Goal: Task Accomplishment & Management: Use online tool/utility

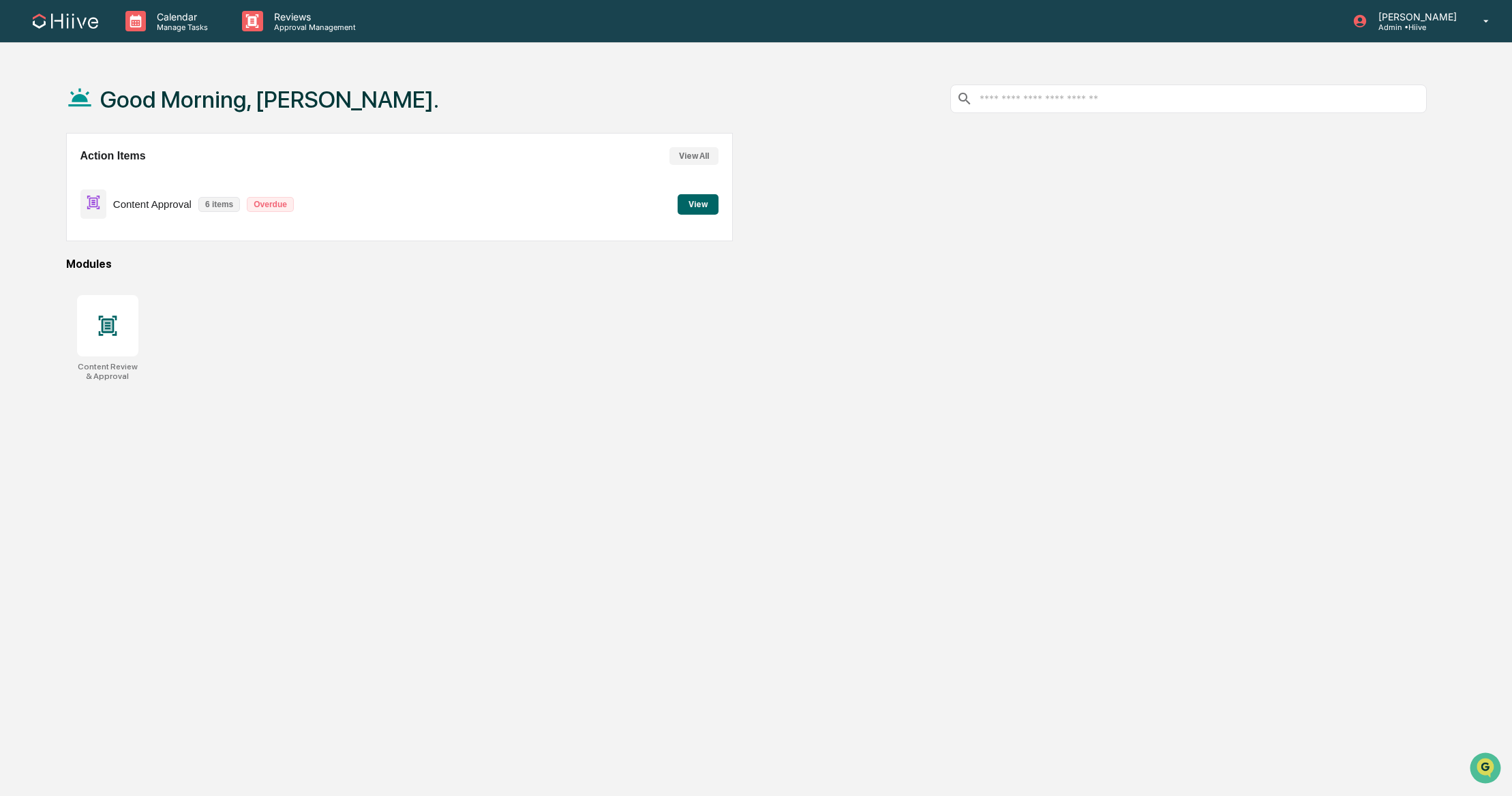
click at [157, 197] on div "Content Approval 6 items Overdue" at bounding box center [190, 204] width 220 height 32
click at [285, 31] on p "Approval Management" at bounding box center [312, 27] width 99 height 10
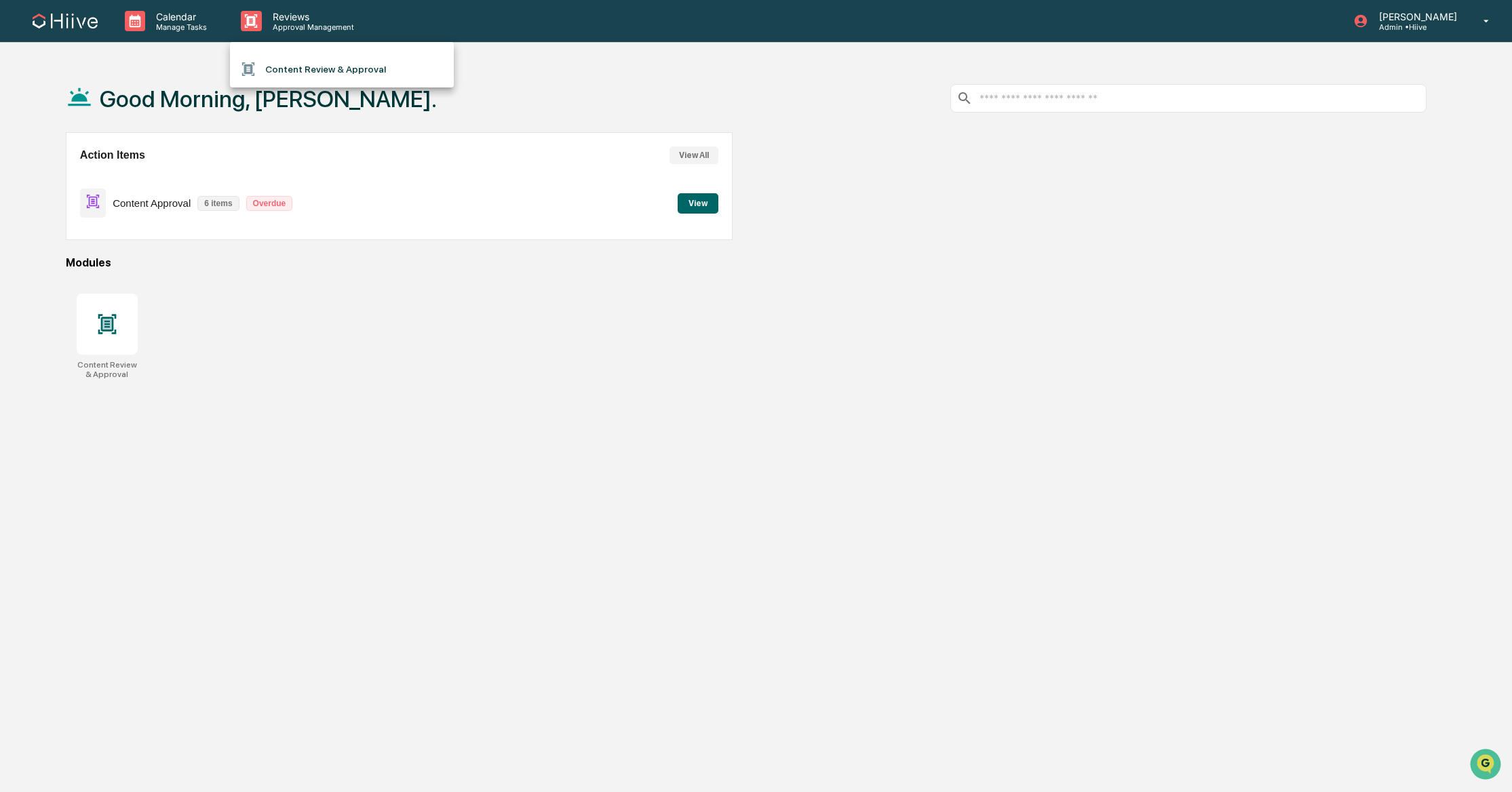
click at [306, 71] on li "Content Review & Approval" at bounding box center [342, 69] width 224 height 26
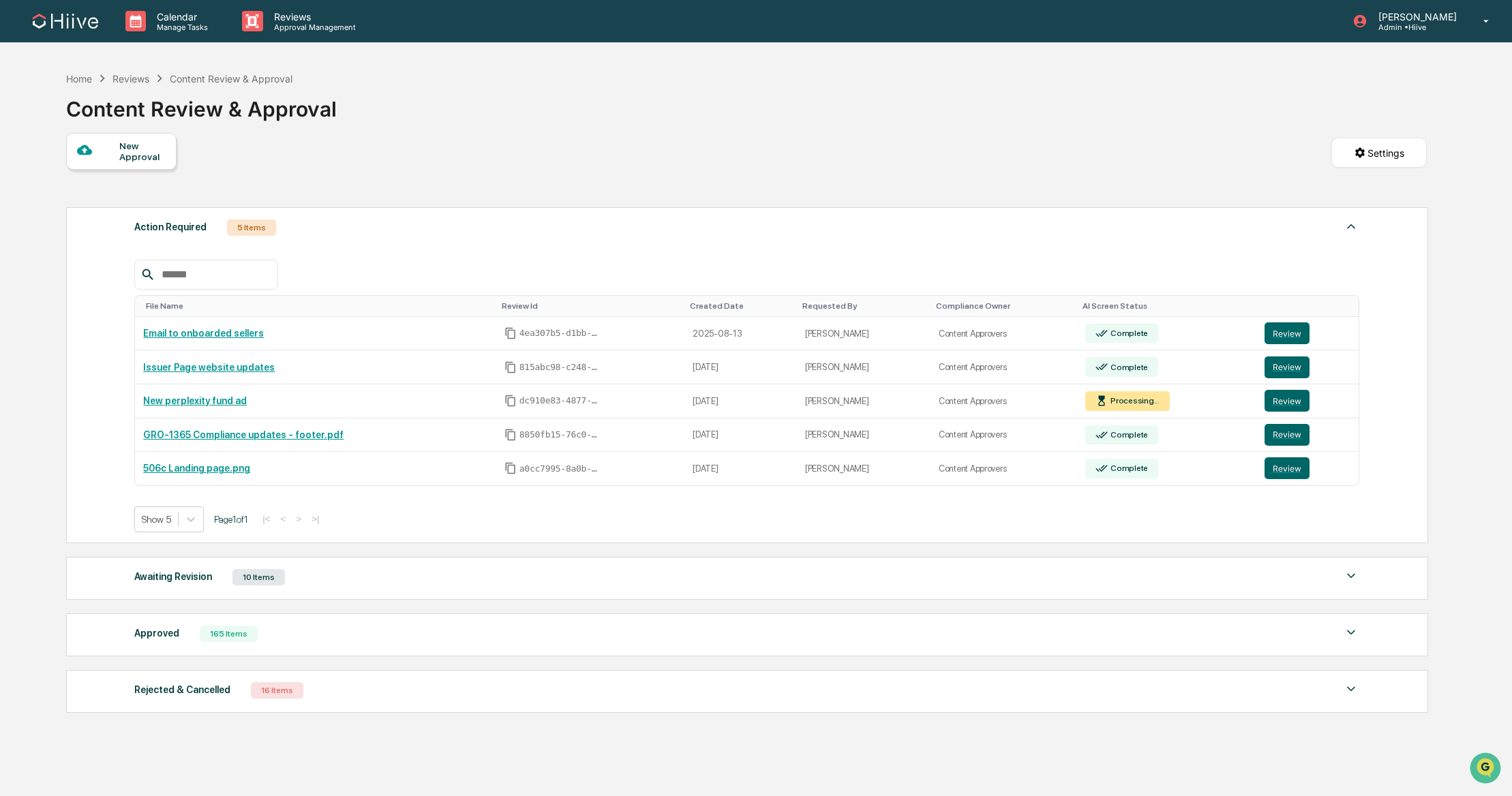
scroll to position [2, 0]
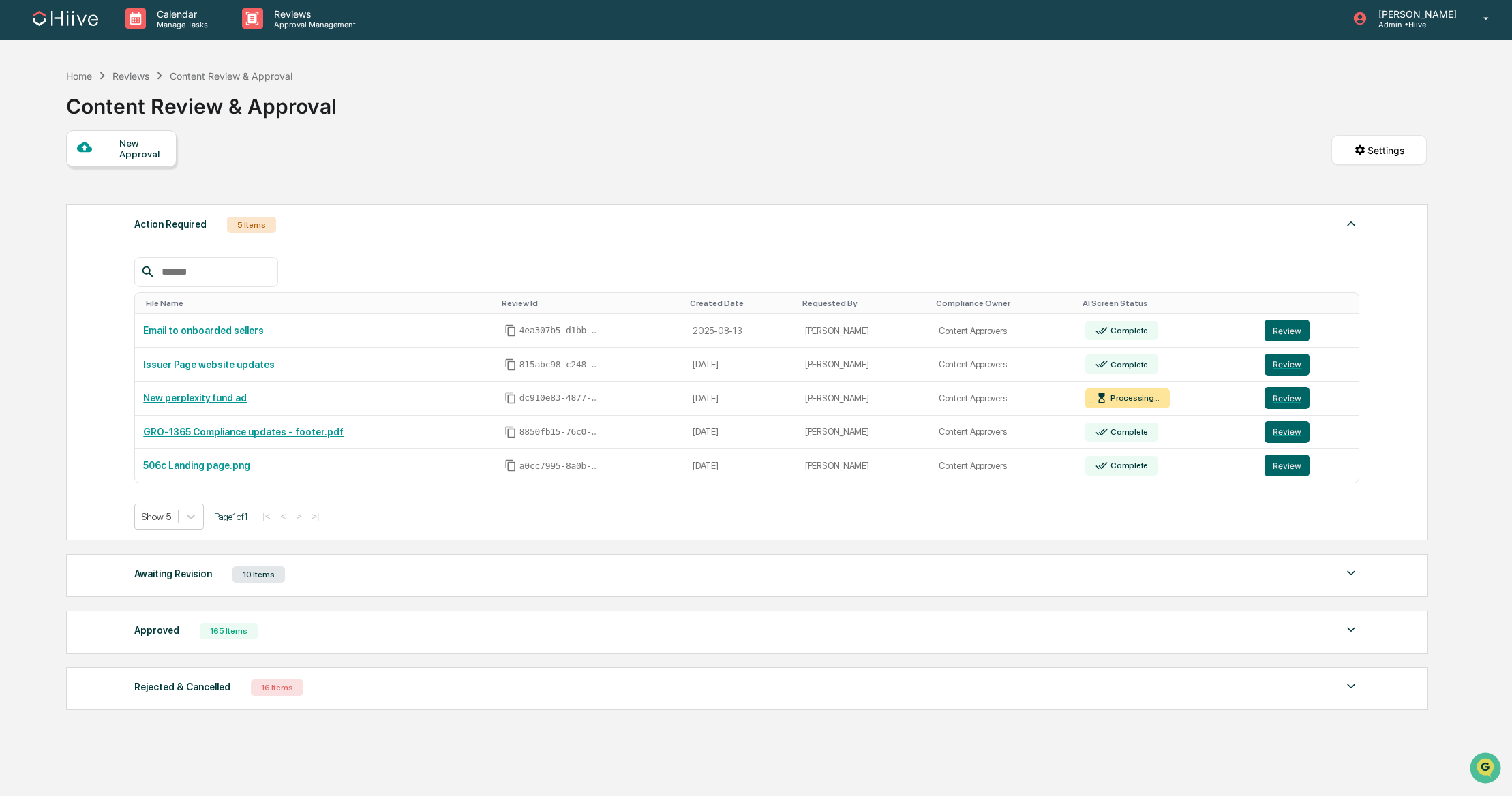
click at [508, 628] on div "Approved 165 Items" at bounding box center [747, 631] width 1225 height 19
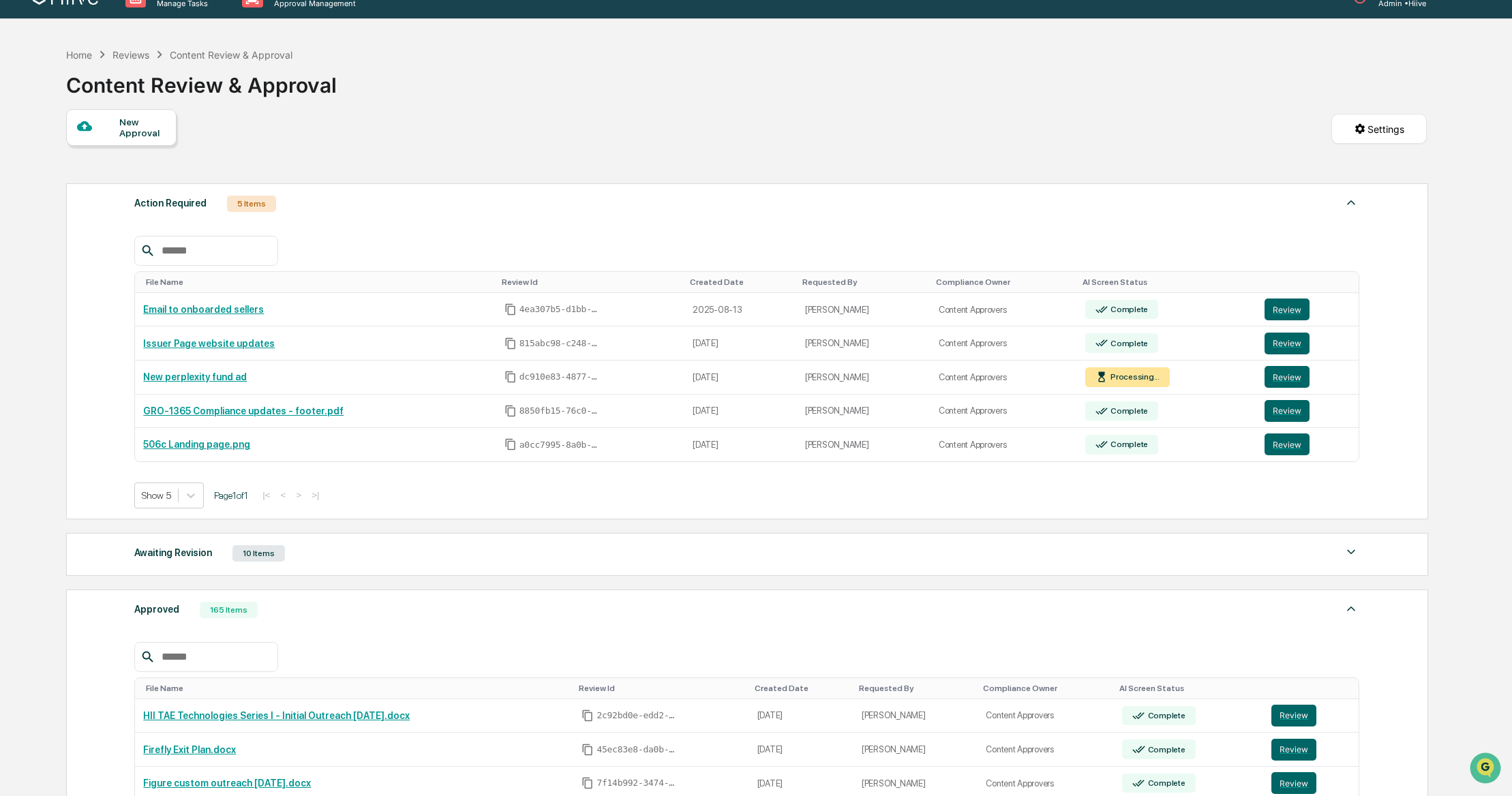
scroll to position [24, 0]
click at [124, 139] on div "New Approval" at bounding box center [121, 126] width 110 height 37
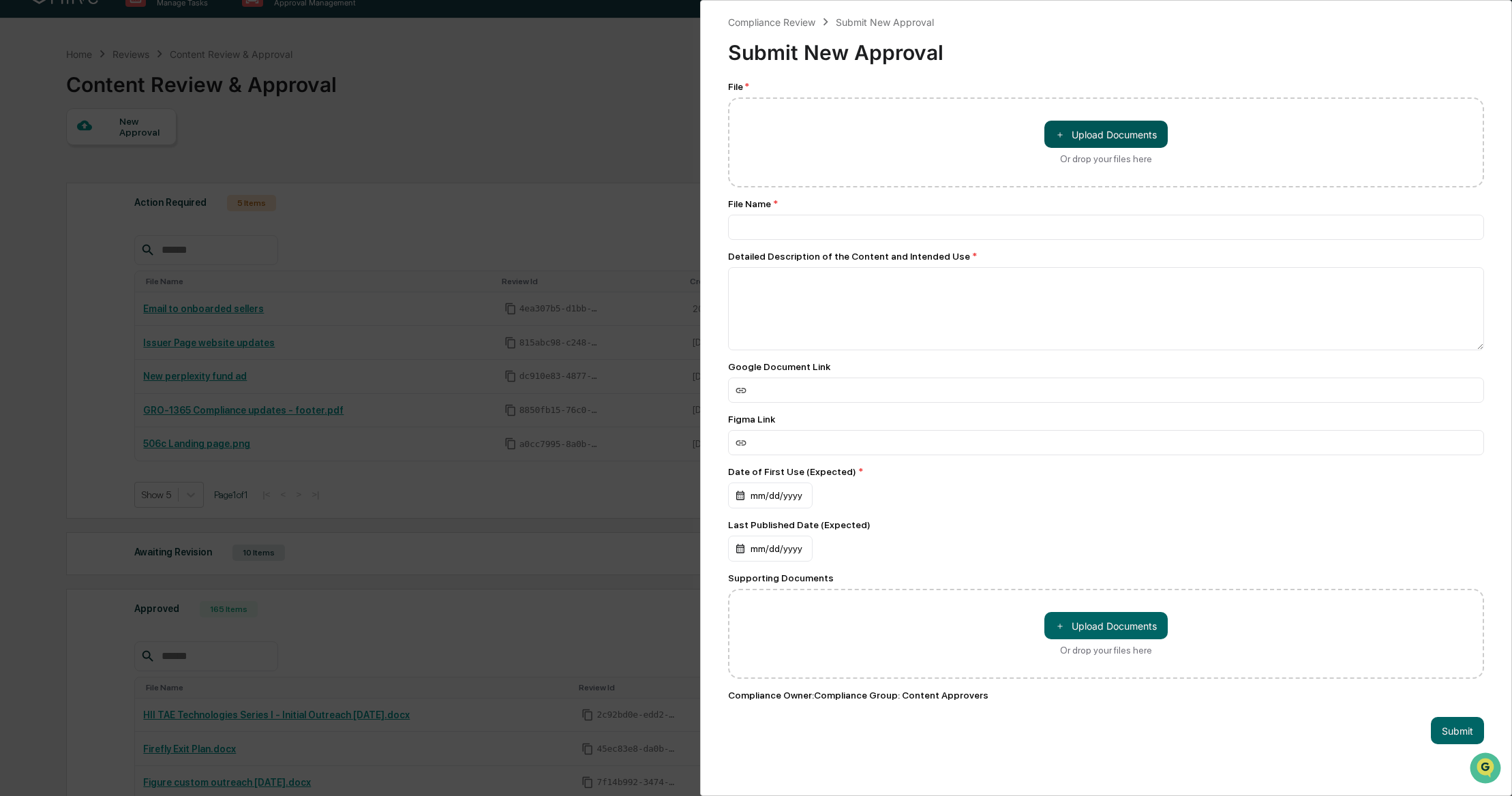
click at [1055, 132] on span "＋" at bounding box center [1060, 135] width 10 height 13
type input "**********"
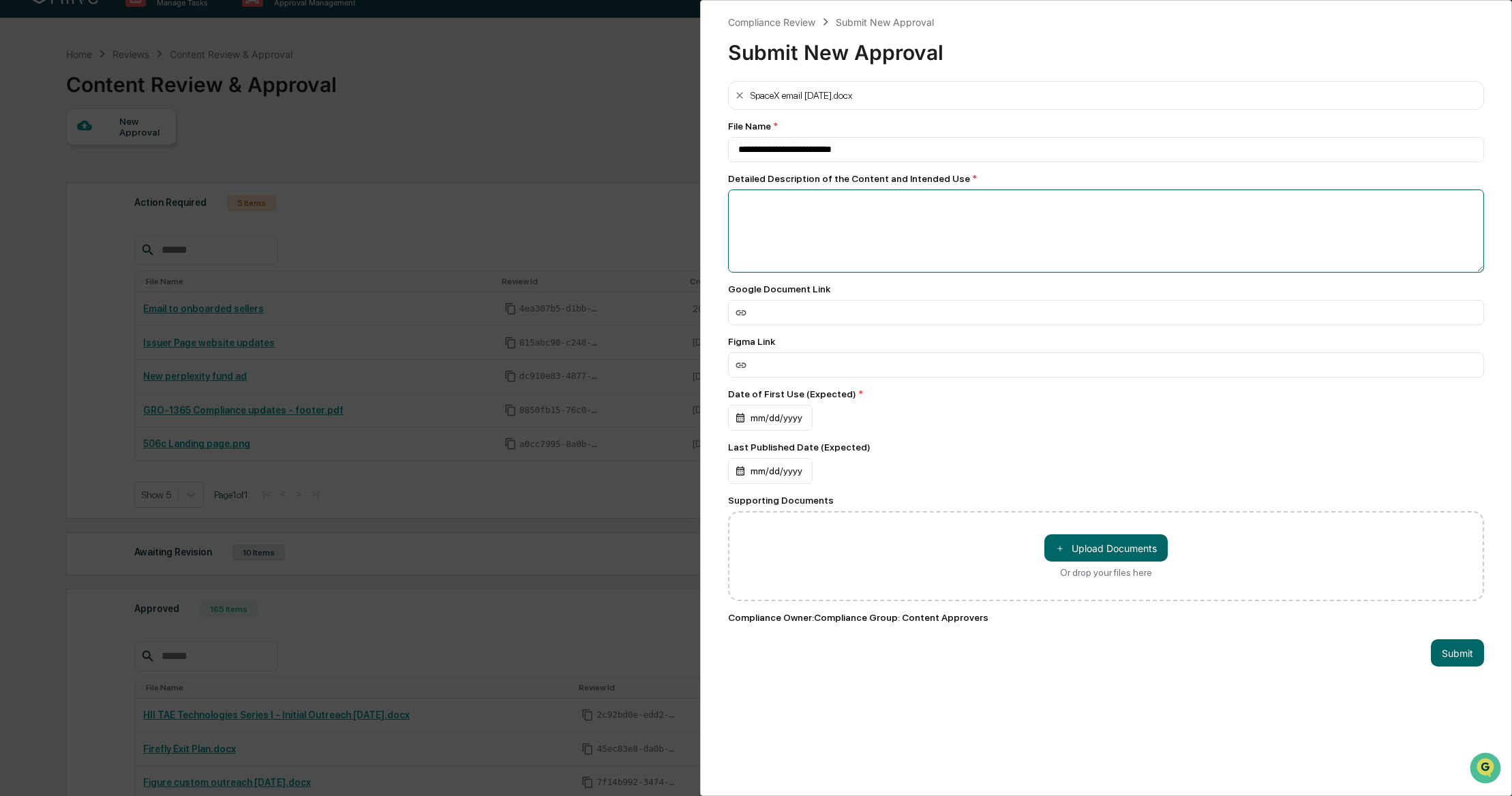
click at [890, 249] on textarea at bounding box center [1106, 230] width 756 height 83
type textarea "**********"
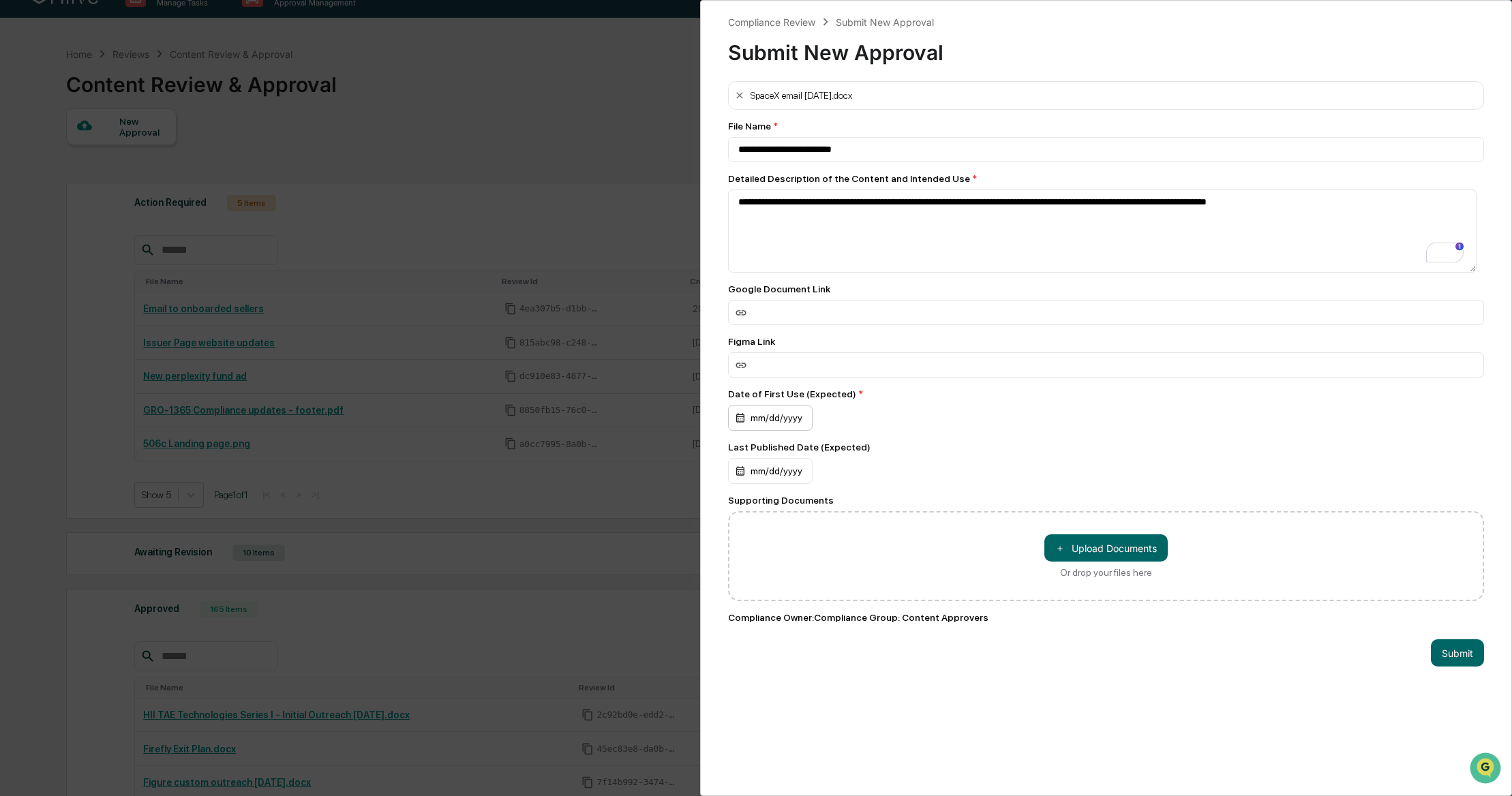
click at [783, 416] on div "mm/dd/yyyy" at bounding box center [770, 417] width 85 height 26
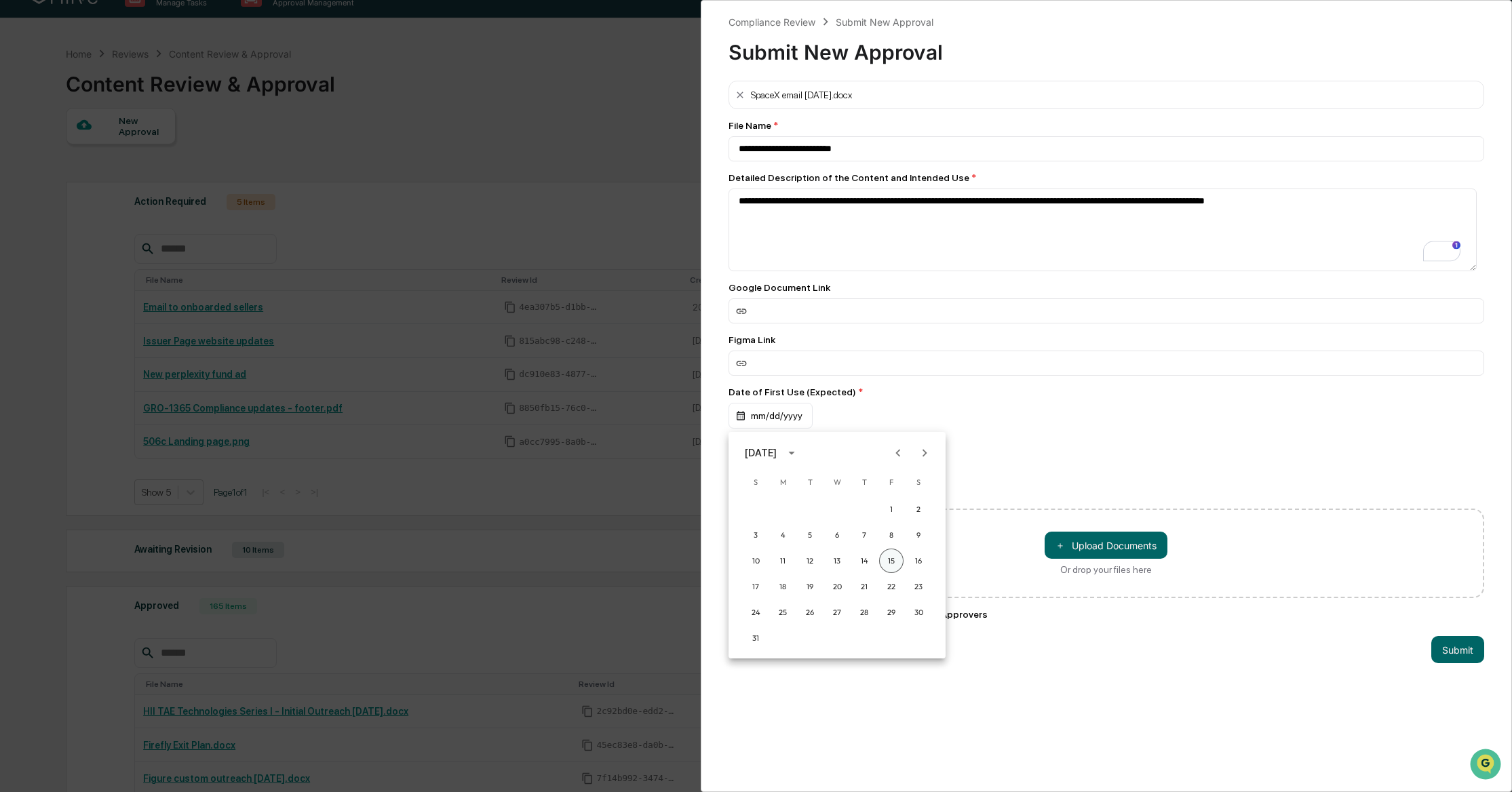
click at [894, 558] on button "15" at bounding box center [891, 560] width 24 height 24
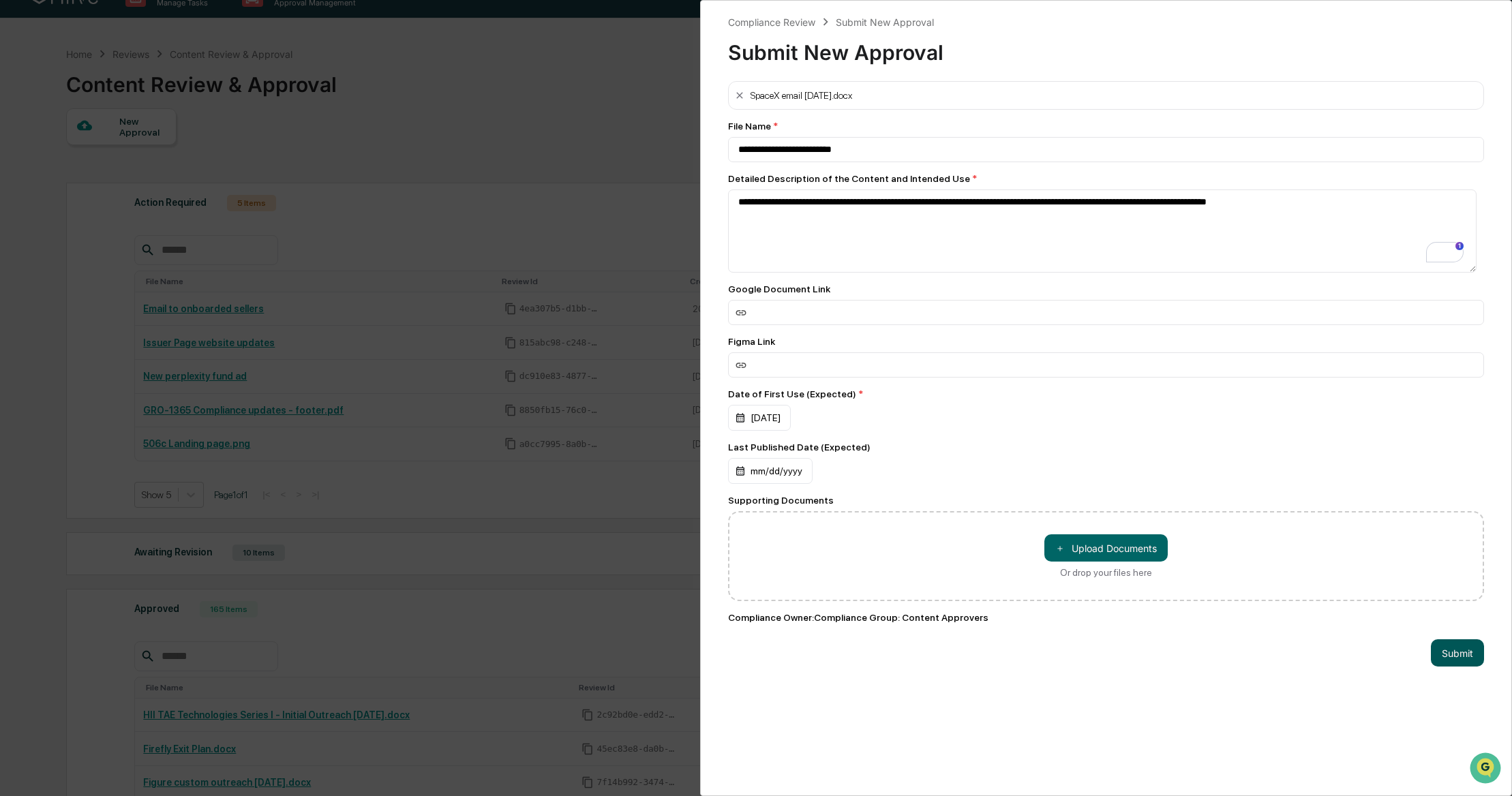
click at [1459, 657] on button "Submit" at bounding box center [1457, 653] width 53 height 27
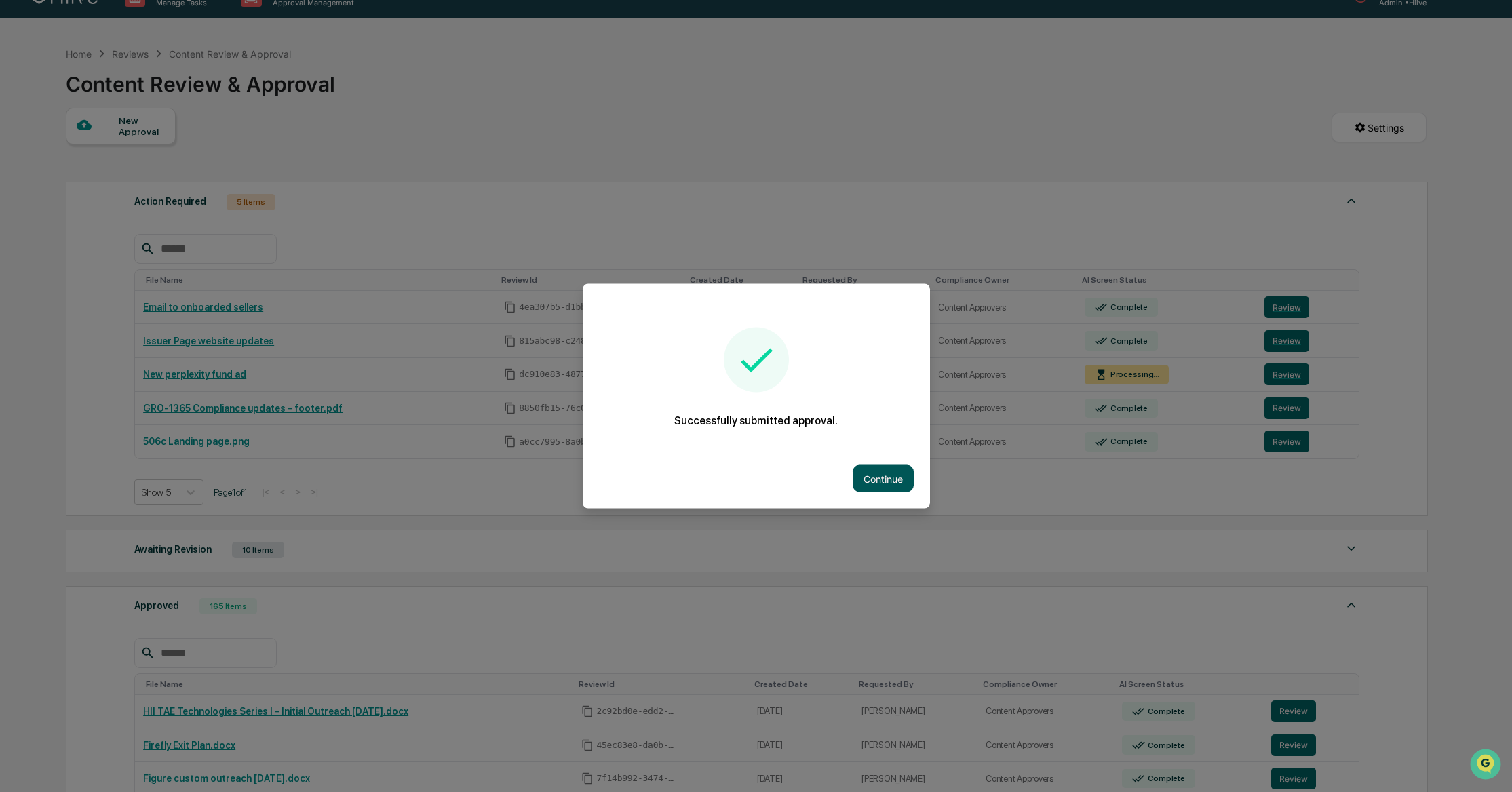
click at [872, 477] on button "Continue" at bounding box center [883, 479] width 61 height 27
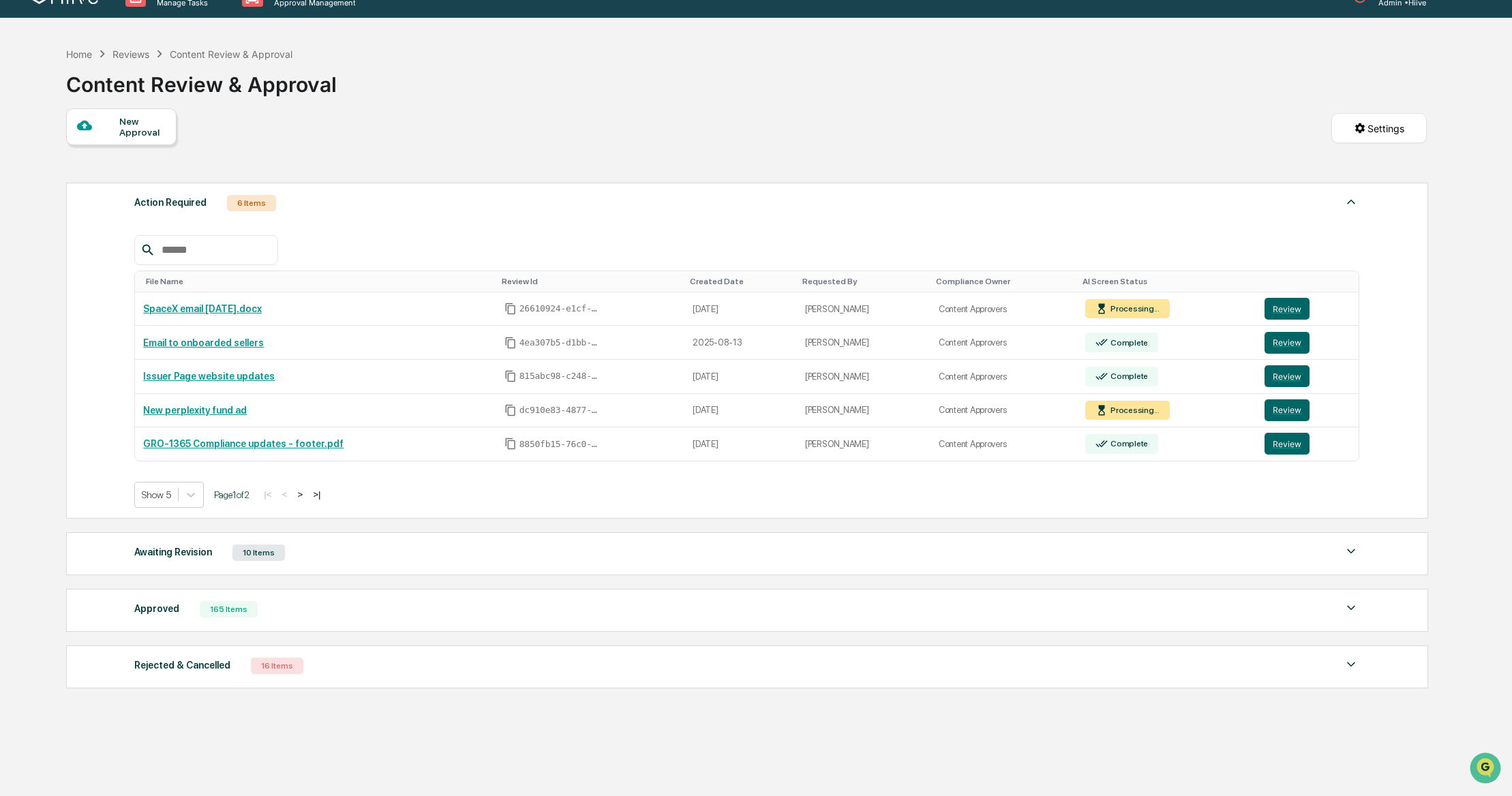
click at [431, 577] on div "Action Required 6 Items File Name Review Id Created Date Requested By Complianc…" at bounding box center [746, 435] width 1360 height 519
click at [434, 601] on div "Approved 165 Items" at bounding box center [747, 609] width 1225 height 19
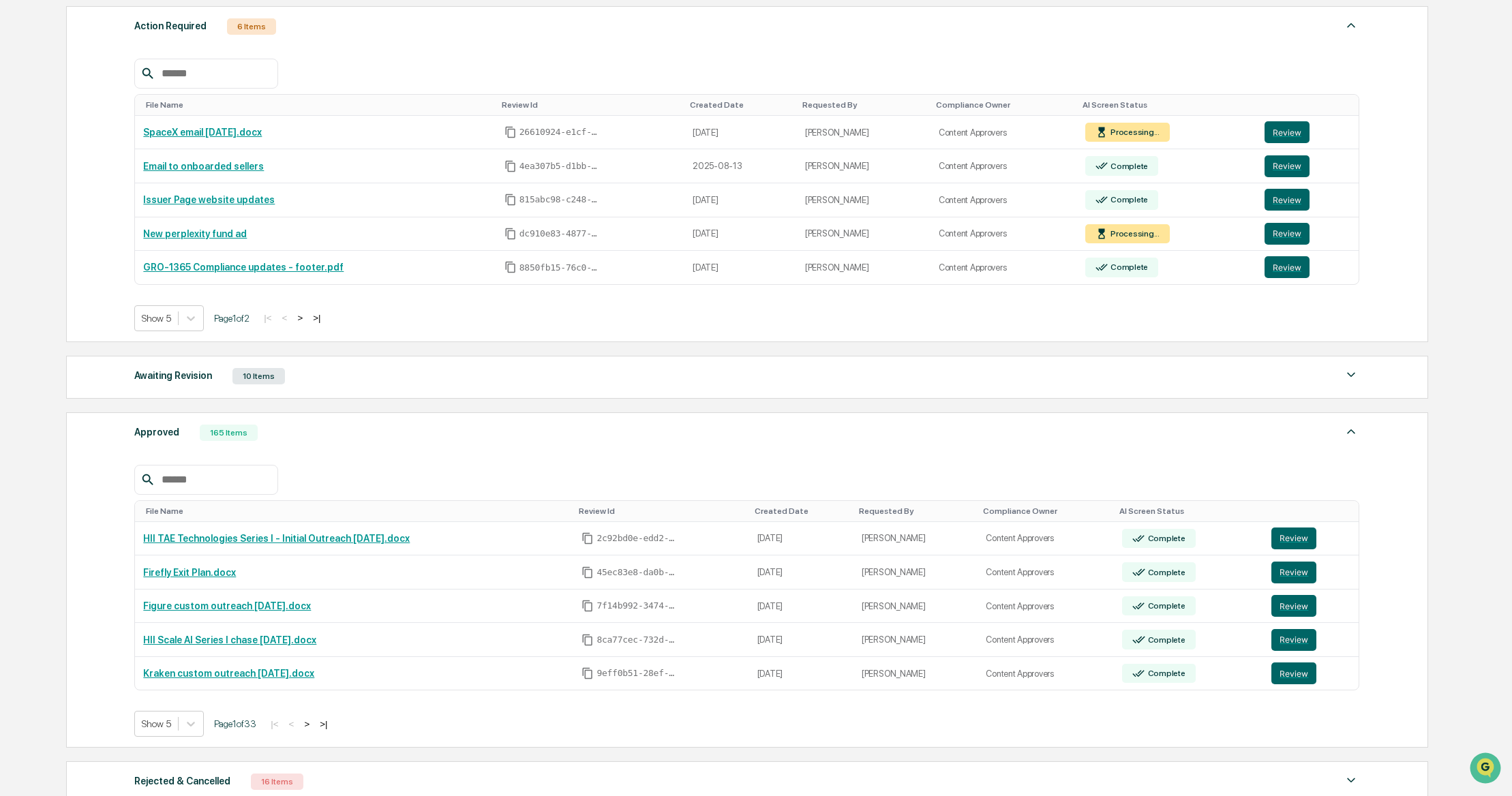
scroll to position [0, 0]
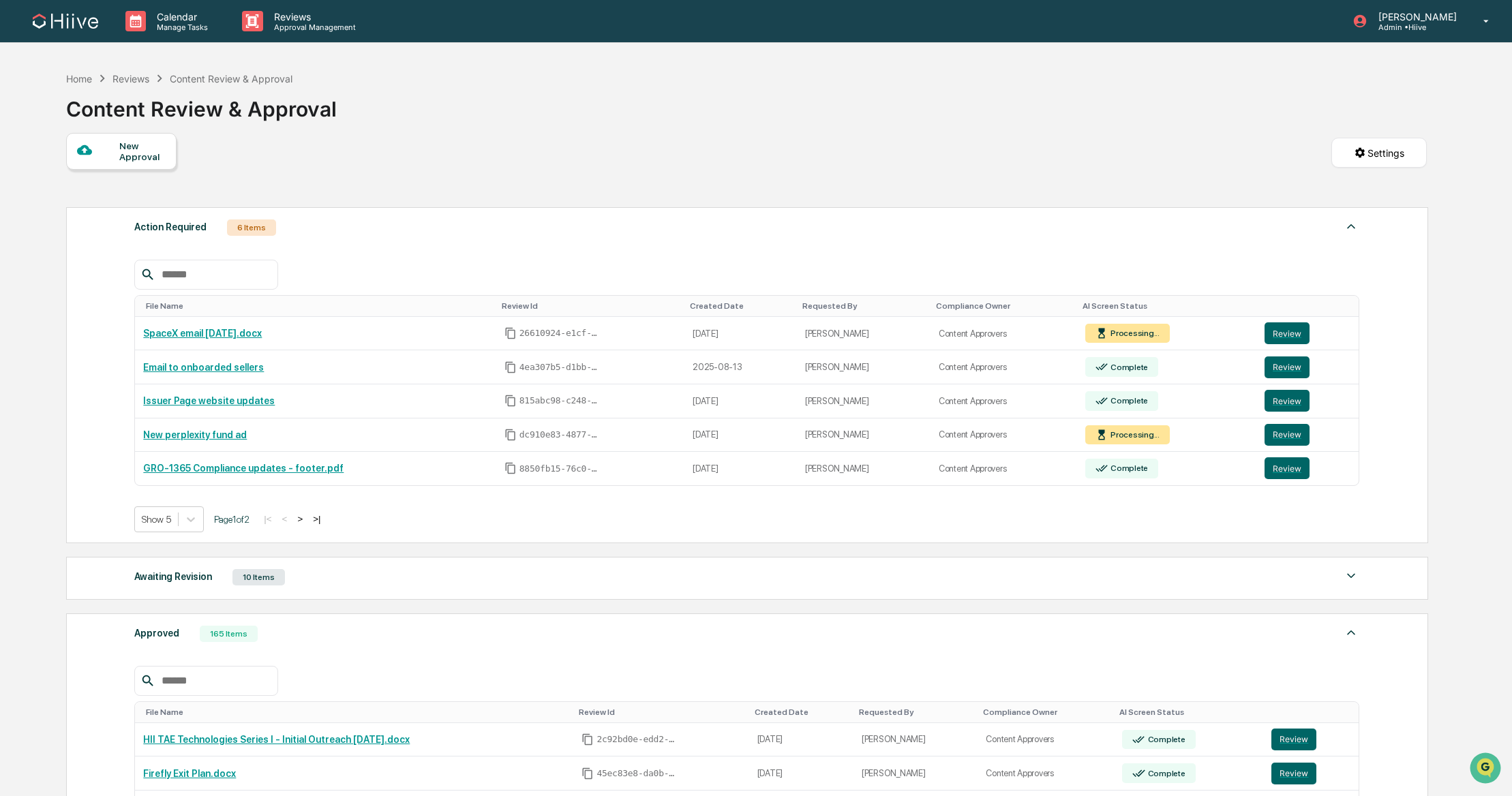
click at [465, 582] on div "Awaiting Revision 10 Items" at bounding box center [747, 578] width 1225 height 19
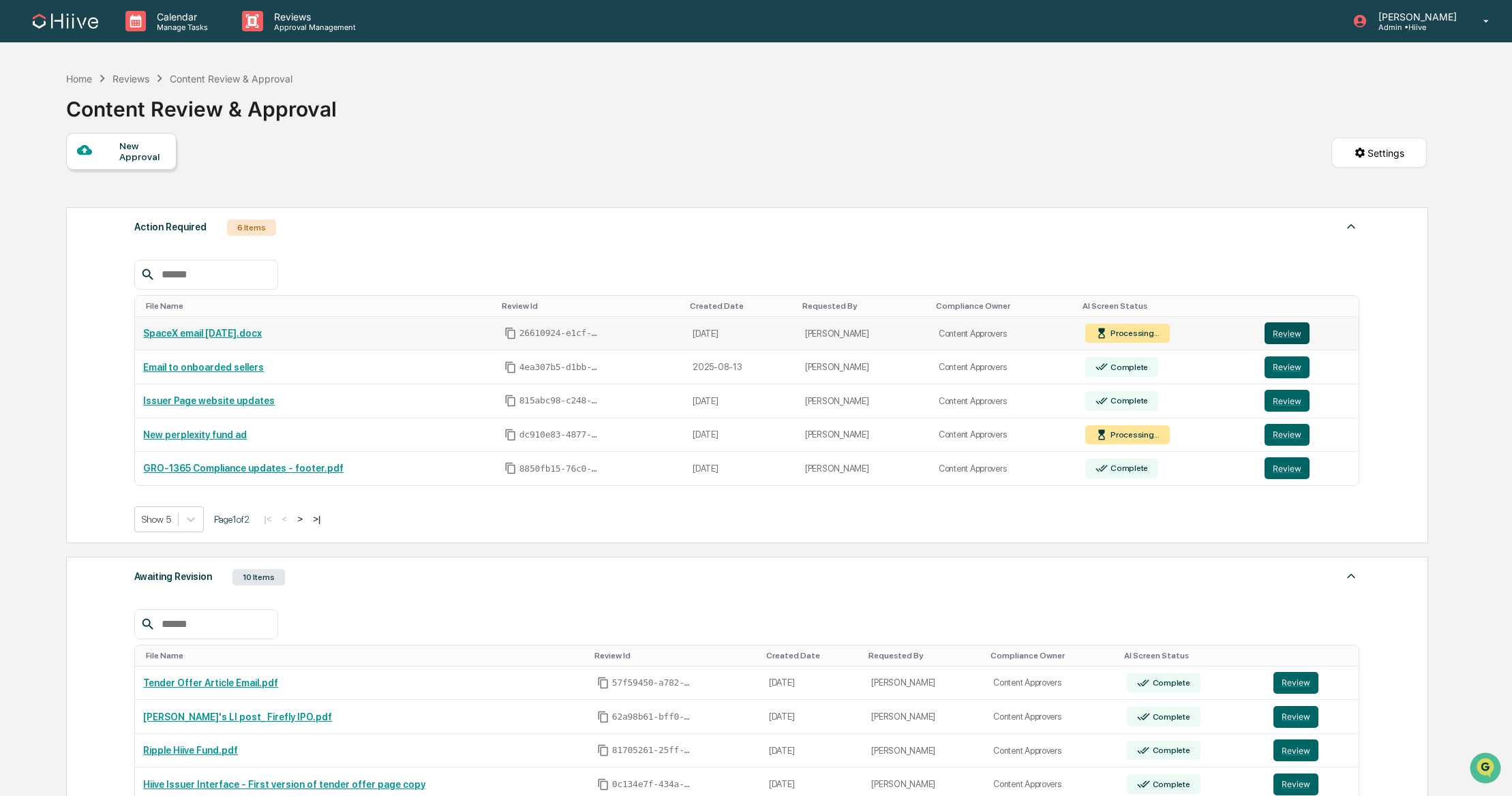
click at [1272, 328] on button "Review" at bounding box center [1287, 333] width 45 height 22
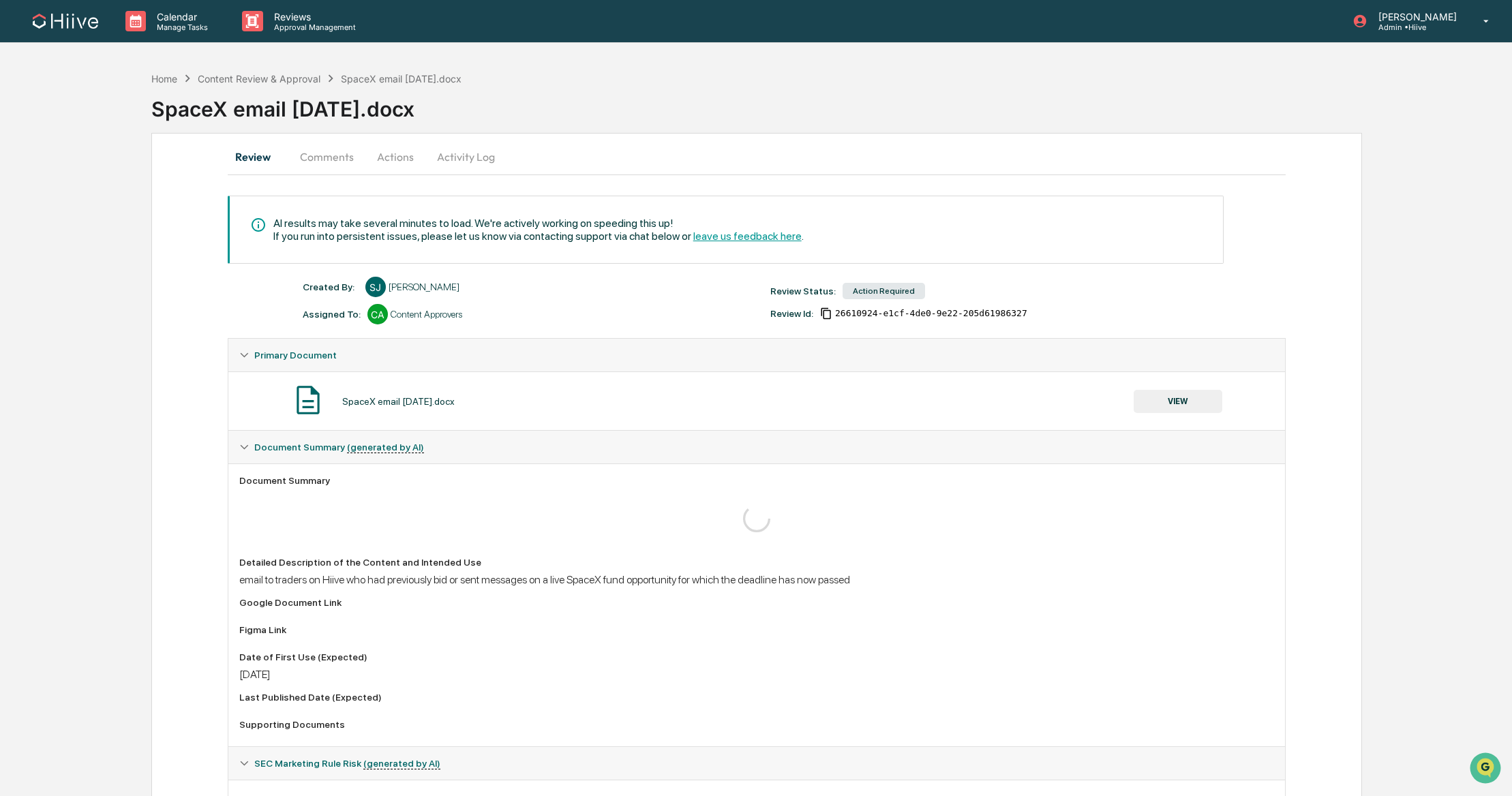
click at [396, 157] on button "Actions" at bounding box center [395, 156] width 61 height 33
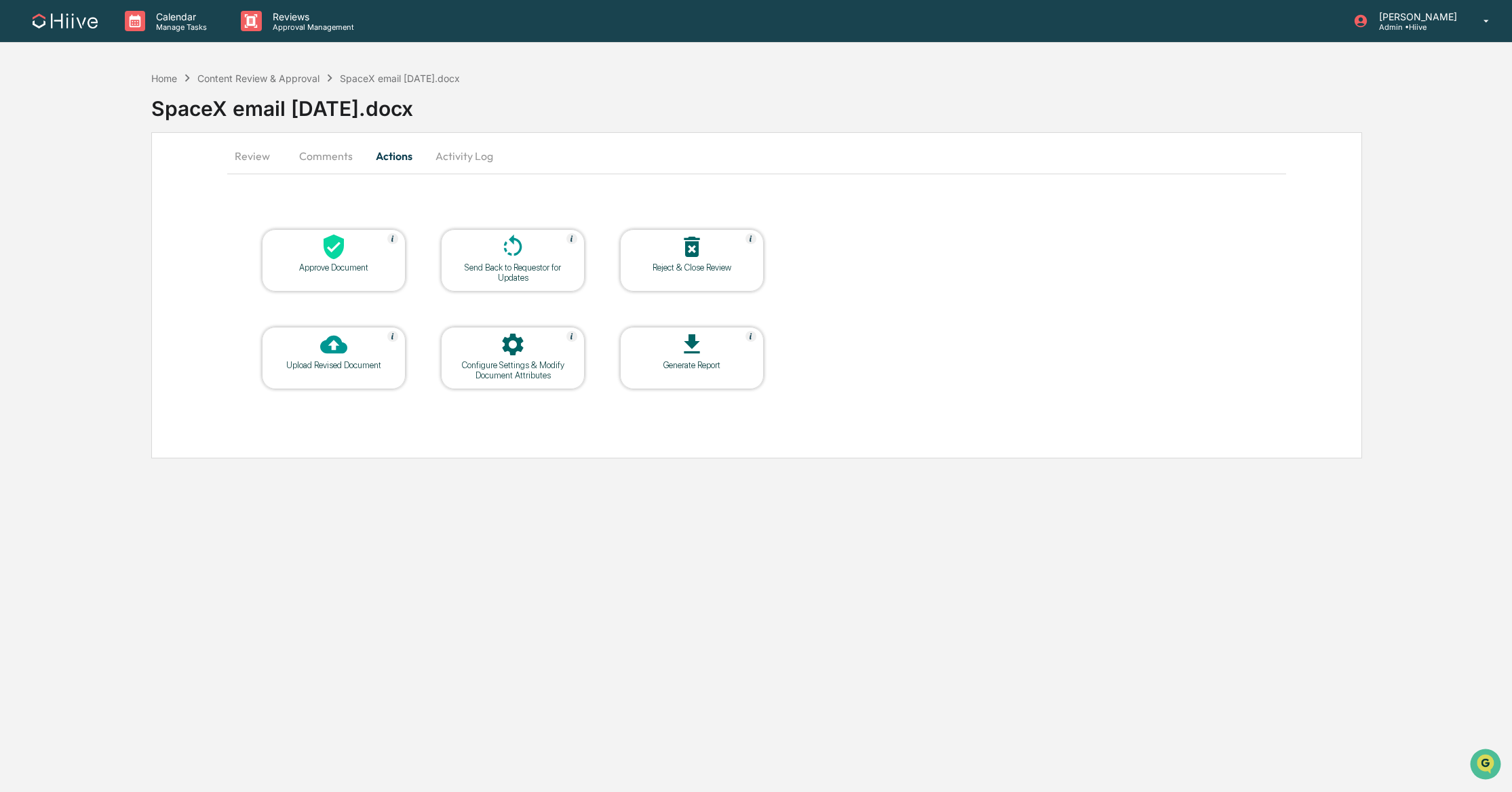
click at [325, 260] on icon at bounding box center [334, 247] width 27 height 27
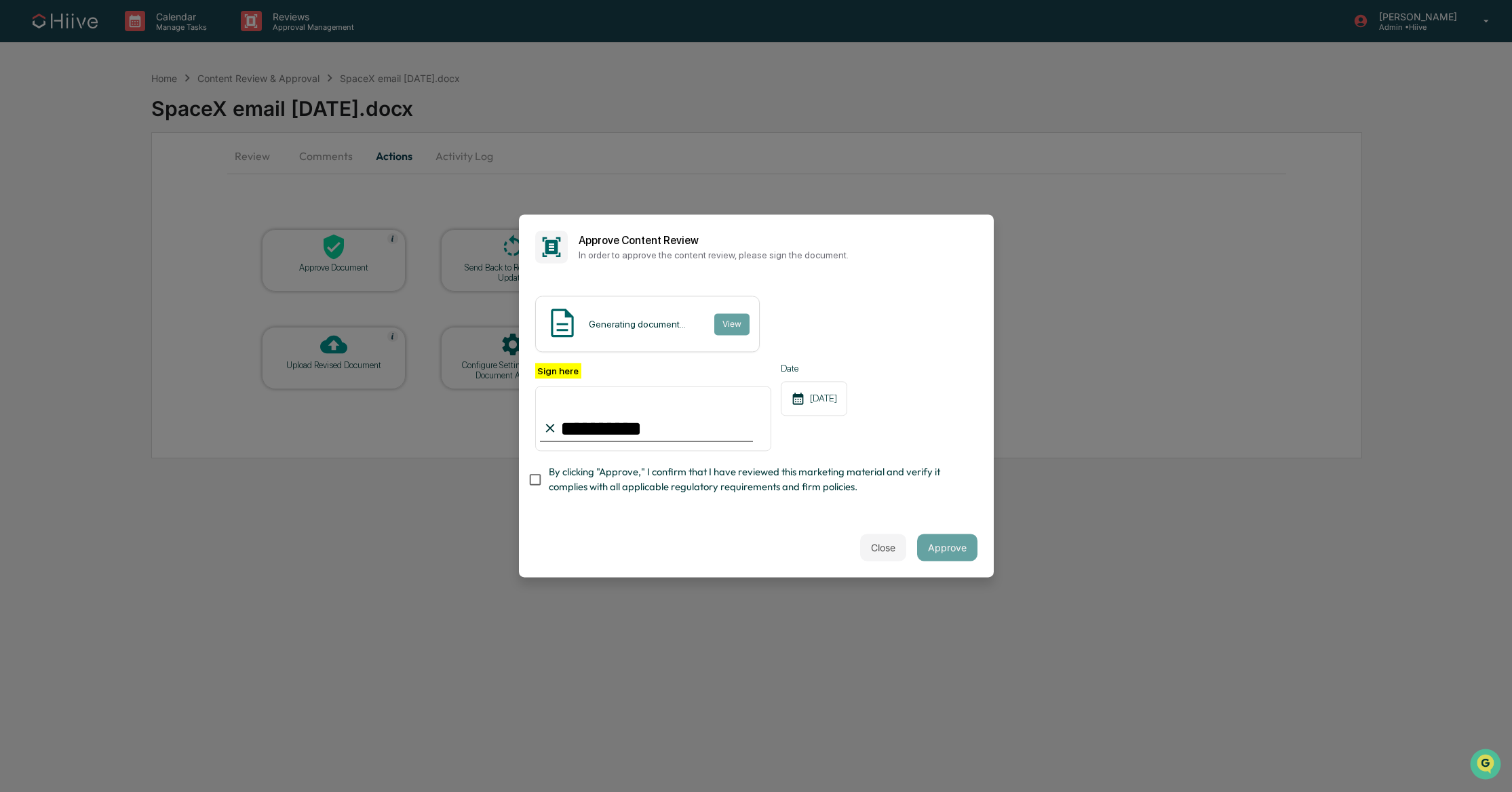
type input "**********"
click at [764, 461] on div "**********" at bounding box center [756, 431] width 442 height 139
click at [780, 475] on span "By clicking "Approve," I confirm that I have reviewed this marketing material a…" at bounding box center [757, 479] width 418 height 30
click at [942, 547] on button "Approve" at bounding box center [947, 548] width 60 height 27
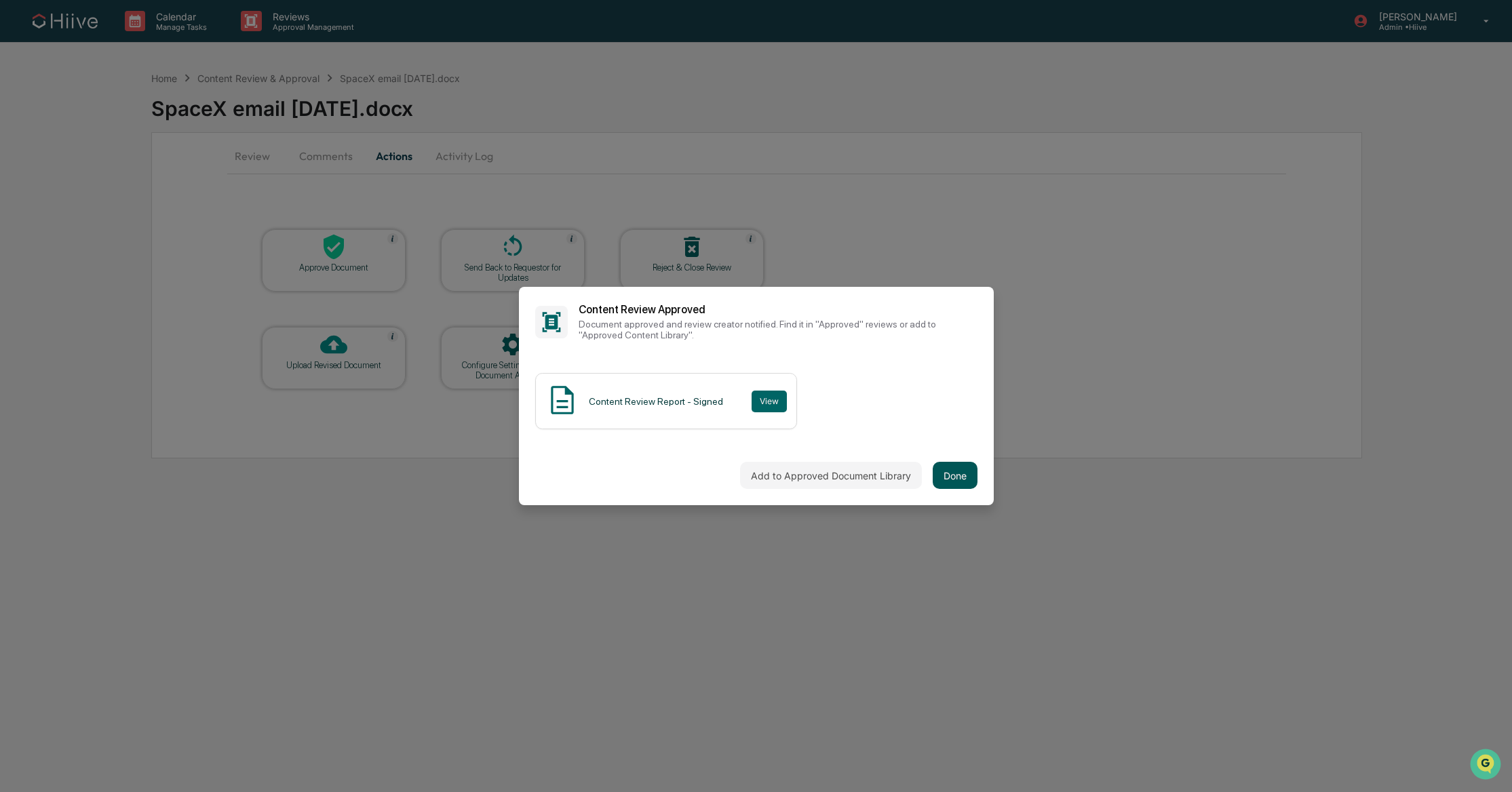
click at [974, 465] on button "Done" at bounding box center [955, 475] width 45 height 27
